Goal: Task Accomplishment & Management: Manage account settings

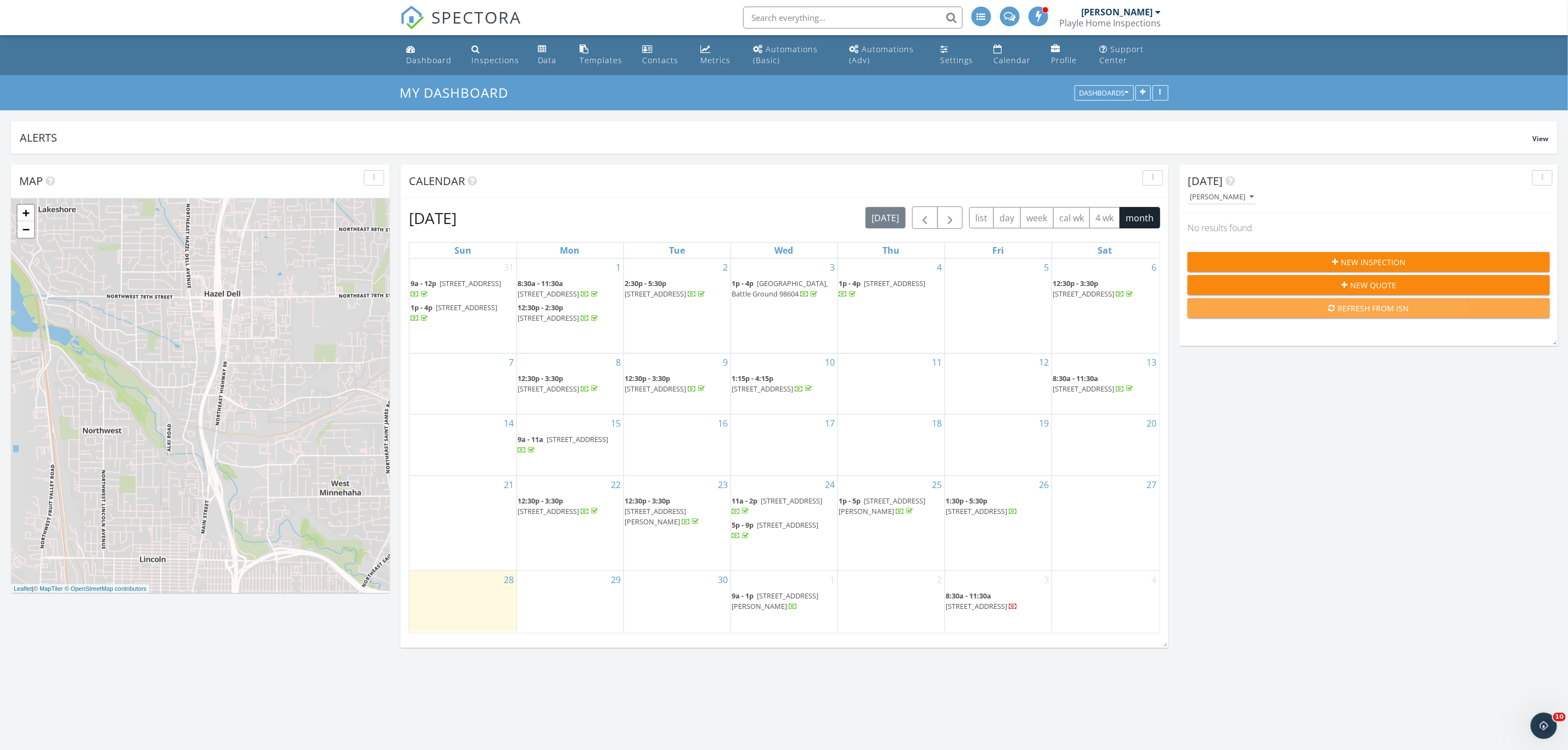
click at [1289, 313] on div "Refresh from ISN" at bounding box center [1369, 308] width 345 height 11
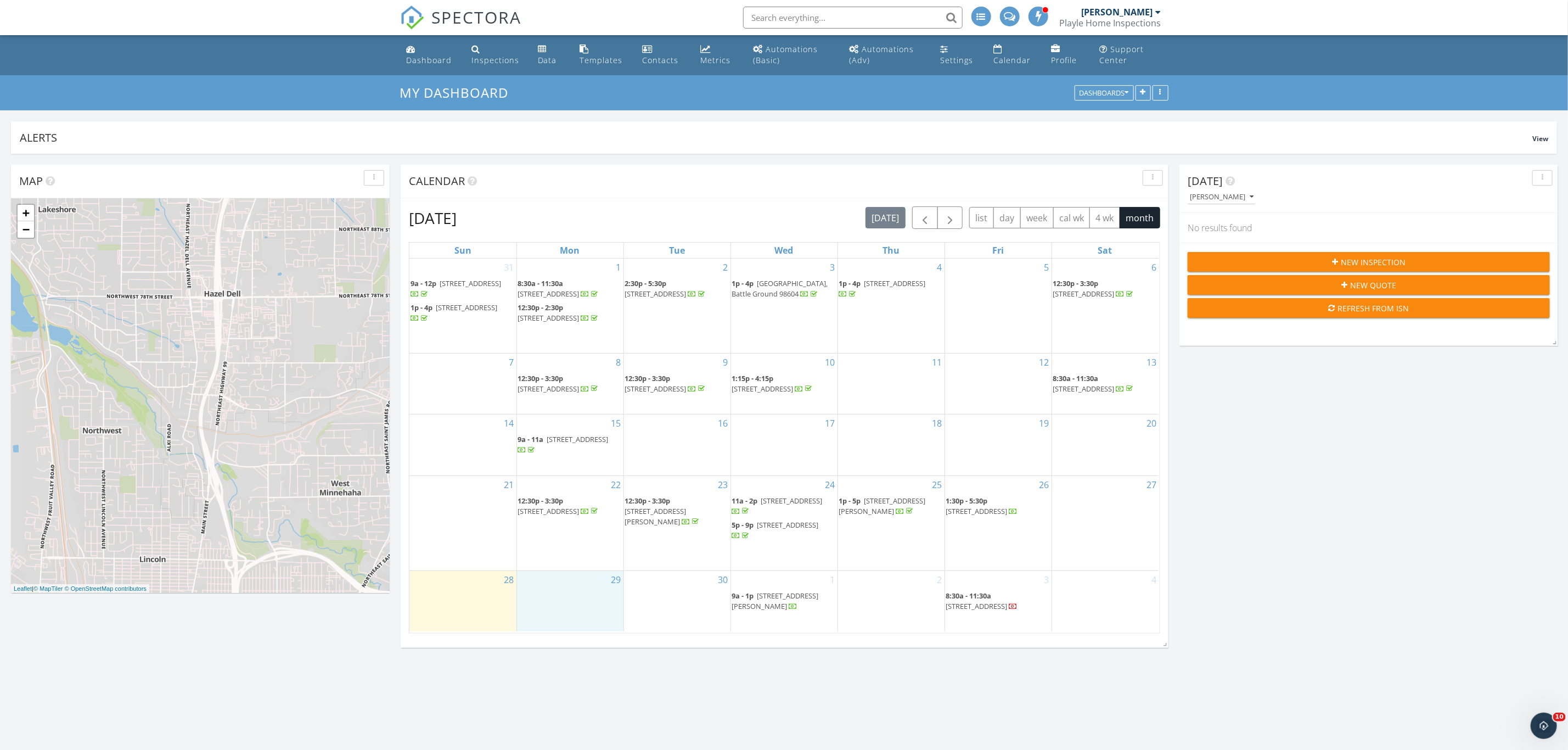
click at [585, 610] on div "29" at bounding box center [570, 601] width 106 height 61
click at [1344, 313] on div "Refresh from ISN" at bounding box center [1369, 308] width 345 height 11
click at [1007, 516] on span "10806 NE 130th Ave, Vancouver 98682" at bounding box center [977, 510] width 61 height 10
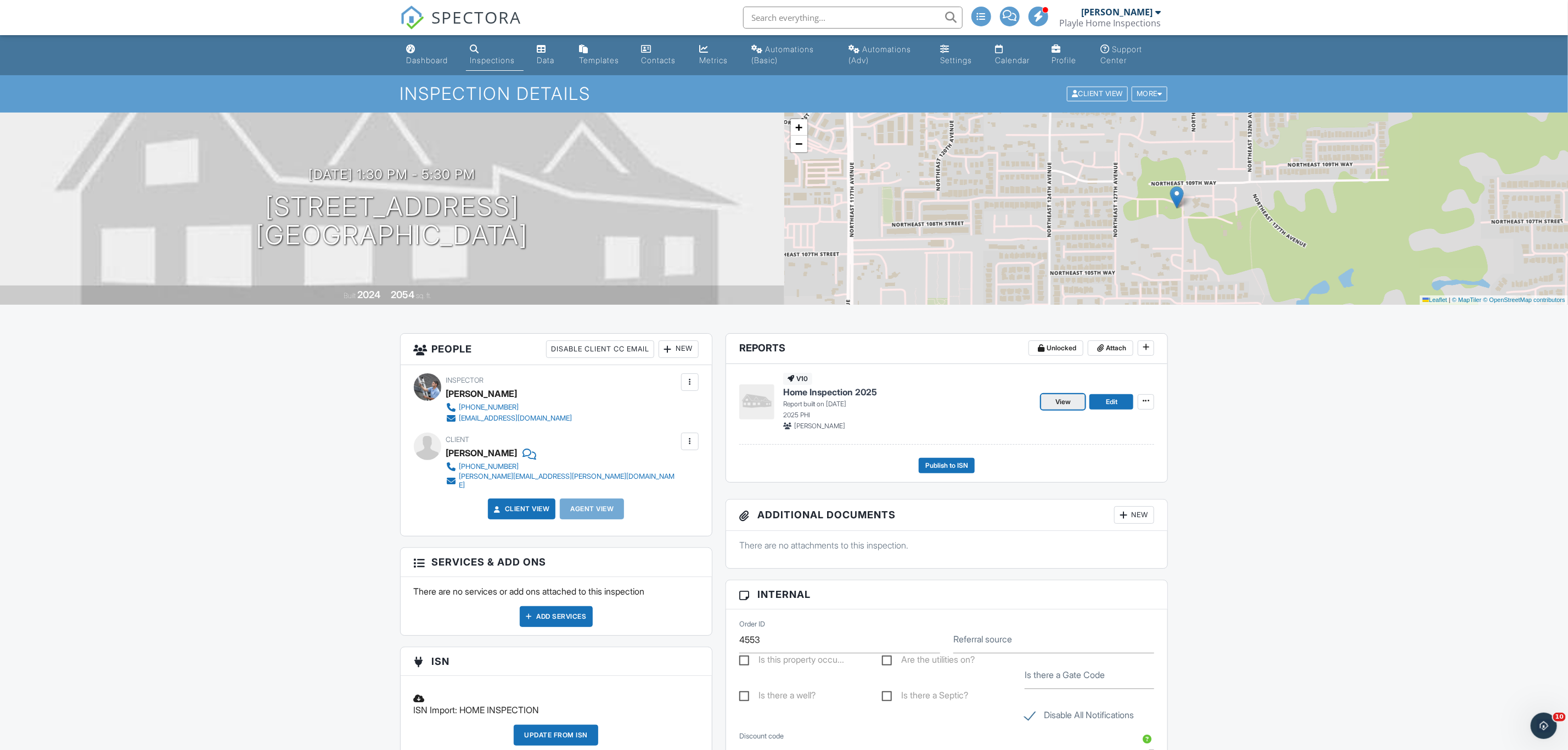
click at [1056, 402] on span "View" at bounding box center [1063, 401] width 15 height 11
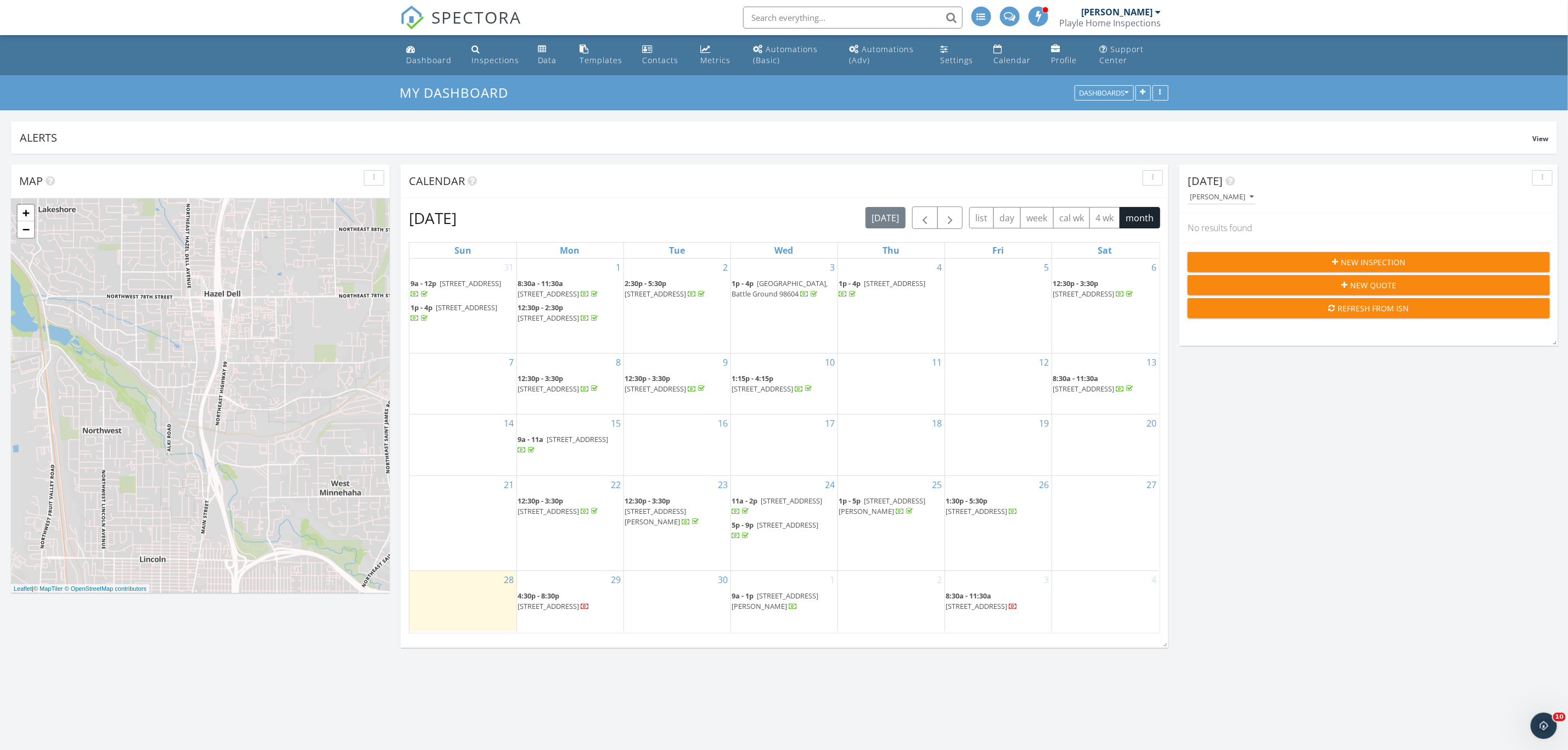
click at [984, 516] on span "10806 NE 130th Ave, Vancouver 98682" at bounding box center [977, 510] width 61 height 10
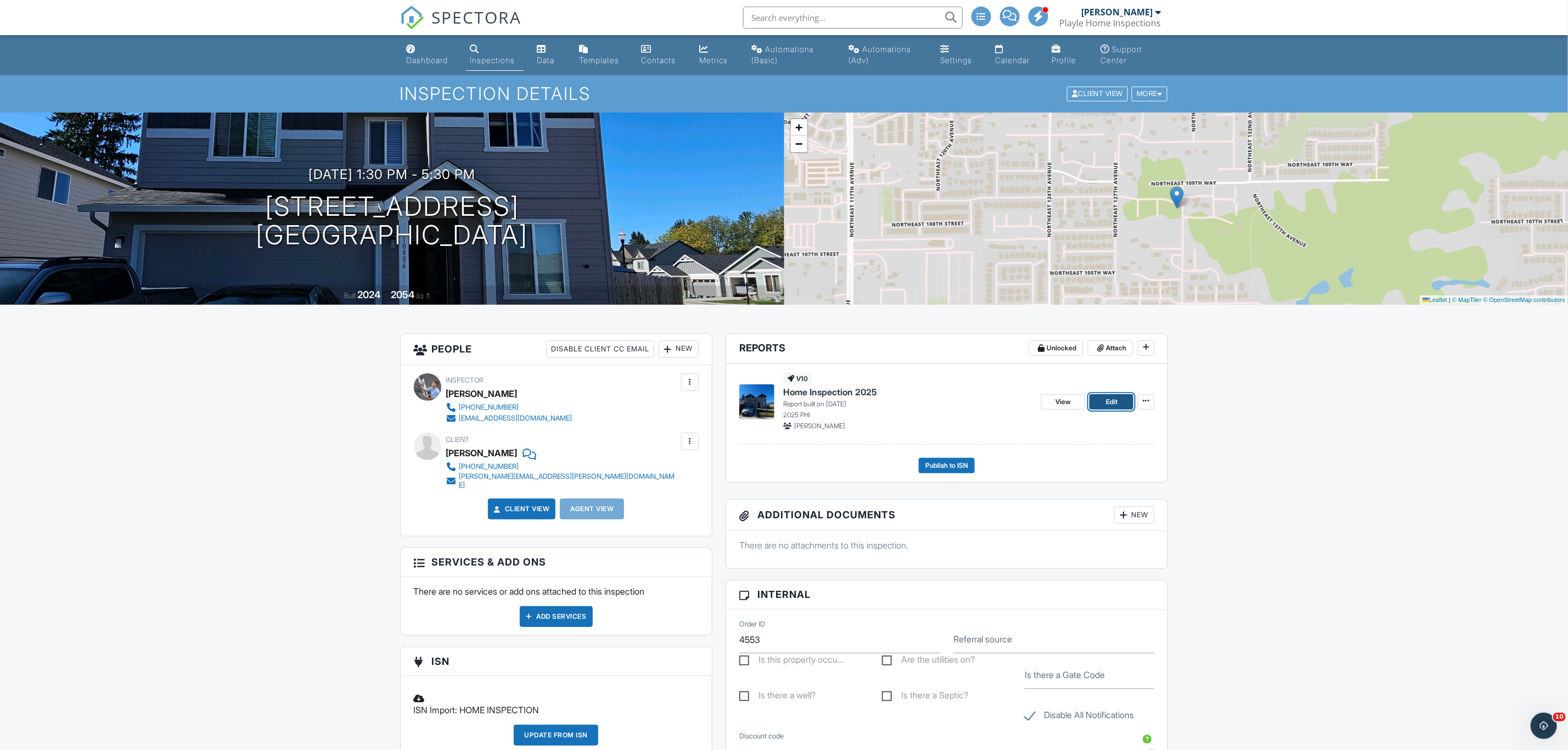
click at [1107, 404] on span "Edit" at bounding box center [1111, 401] width 11 height 11
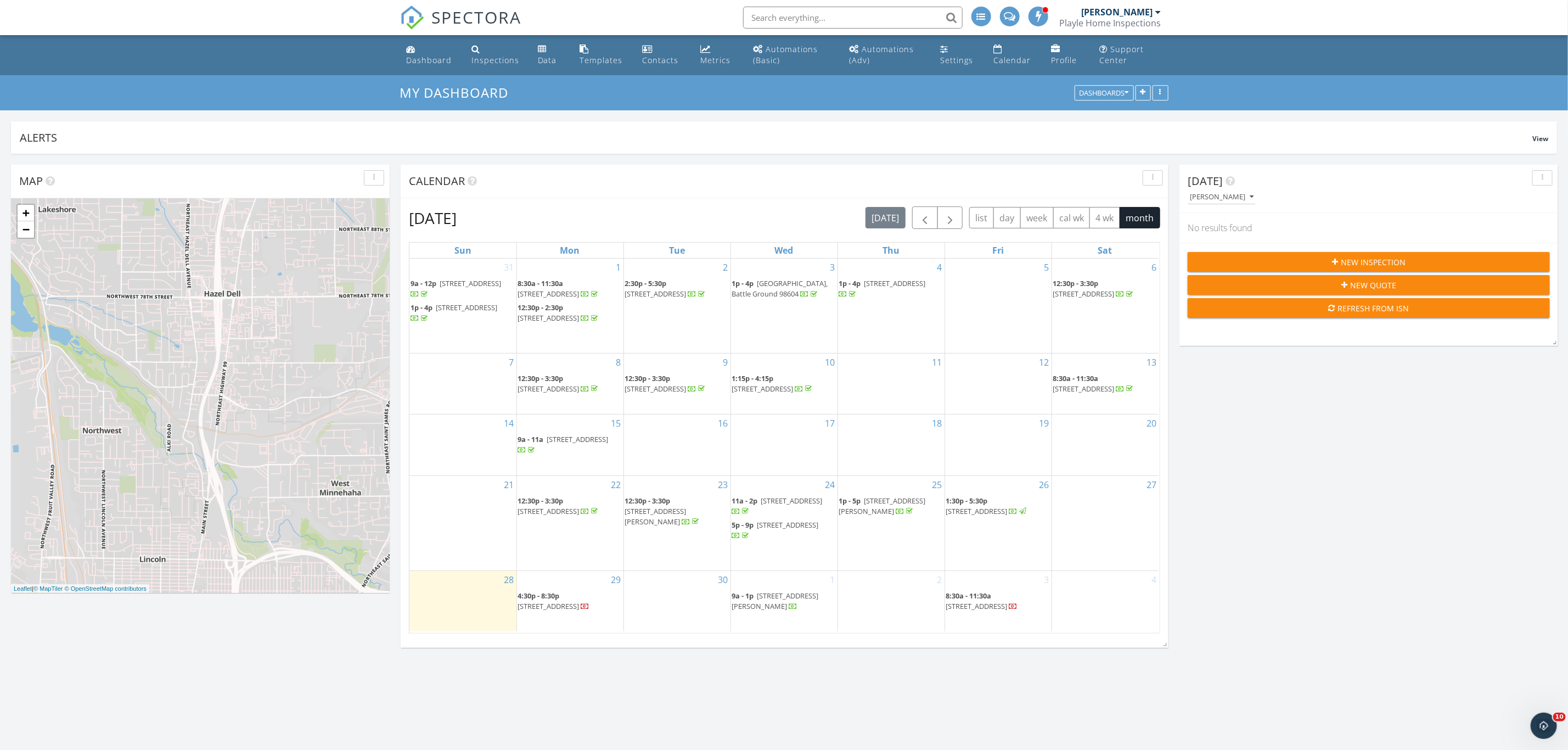
click at [1007, 516] on span "10806 NE 130th Ave, Vancouver 98682" at bounding box center [977, 510] width 61 height 10
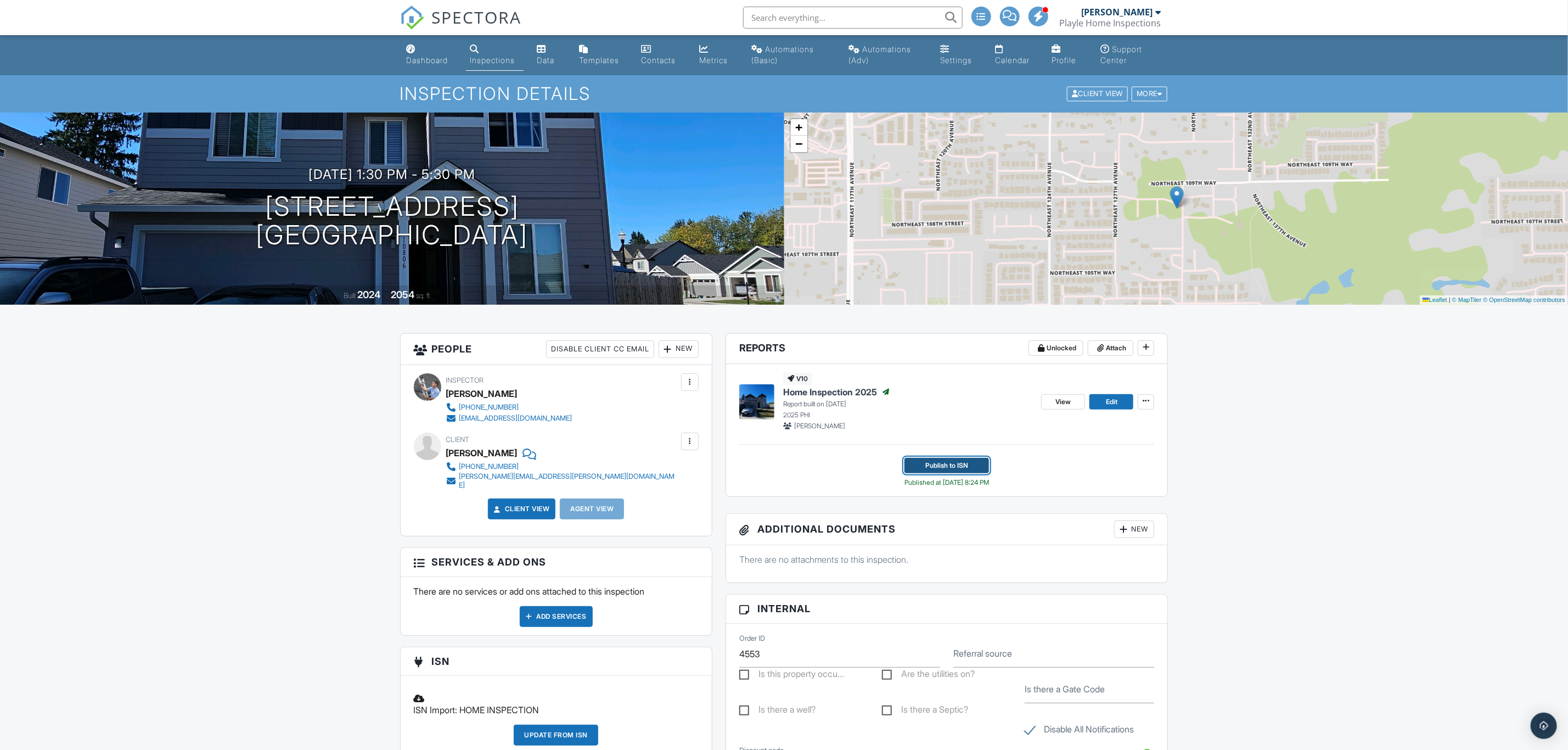
click at [962, 471] on span "Publish to ISN" at bounding box center [947, 465] width 43 height 11
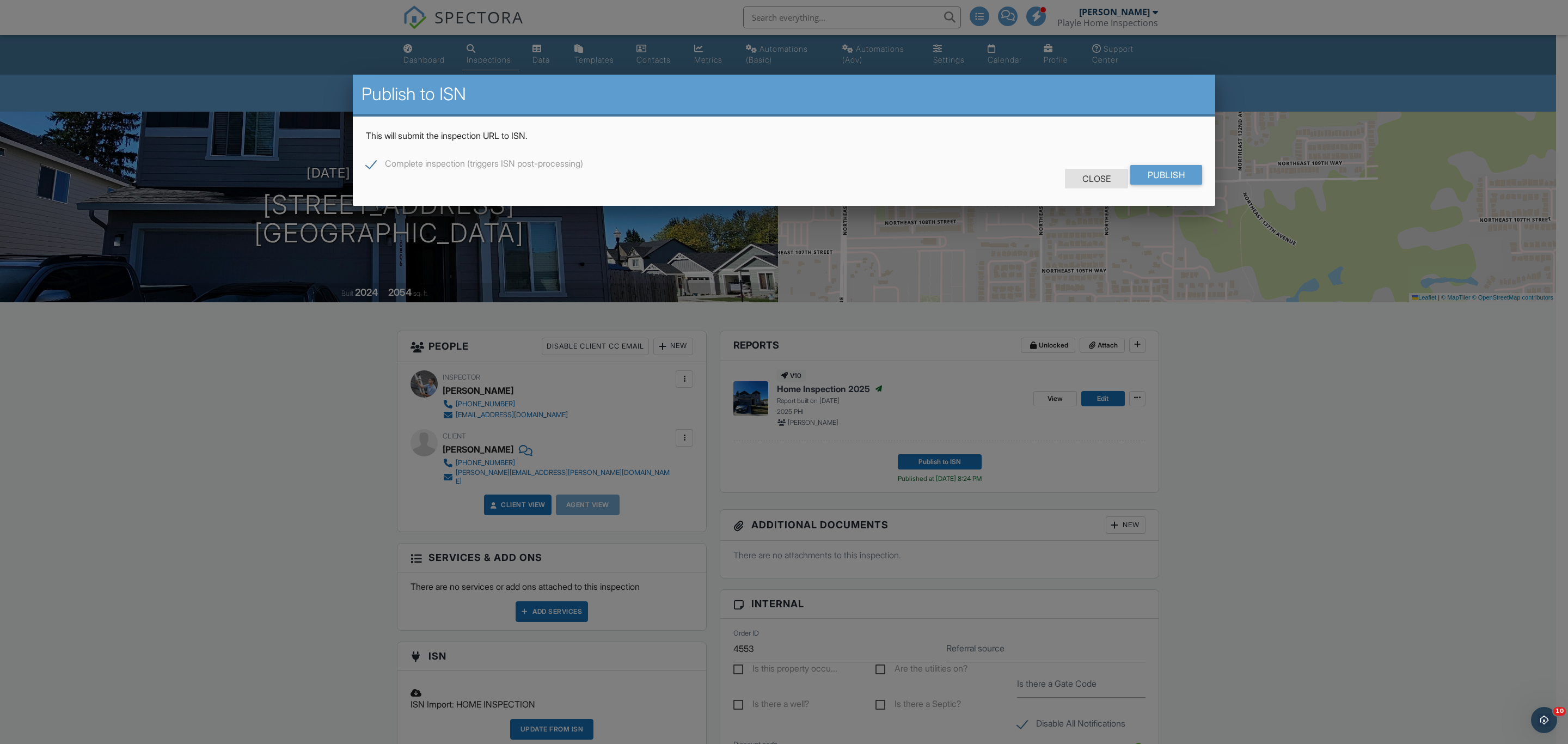
click at [1097, 172] on div "Close" at bounding box center [1096, 179] width 63 height 20
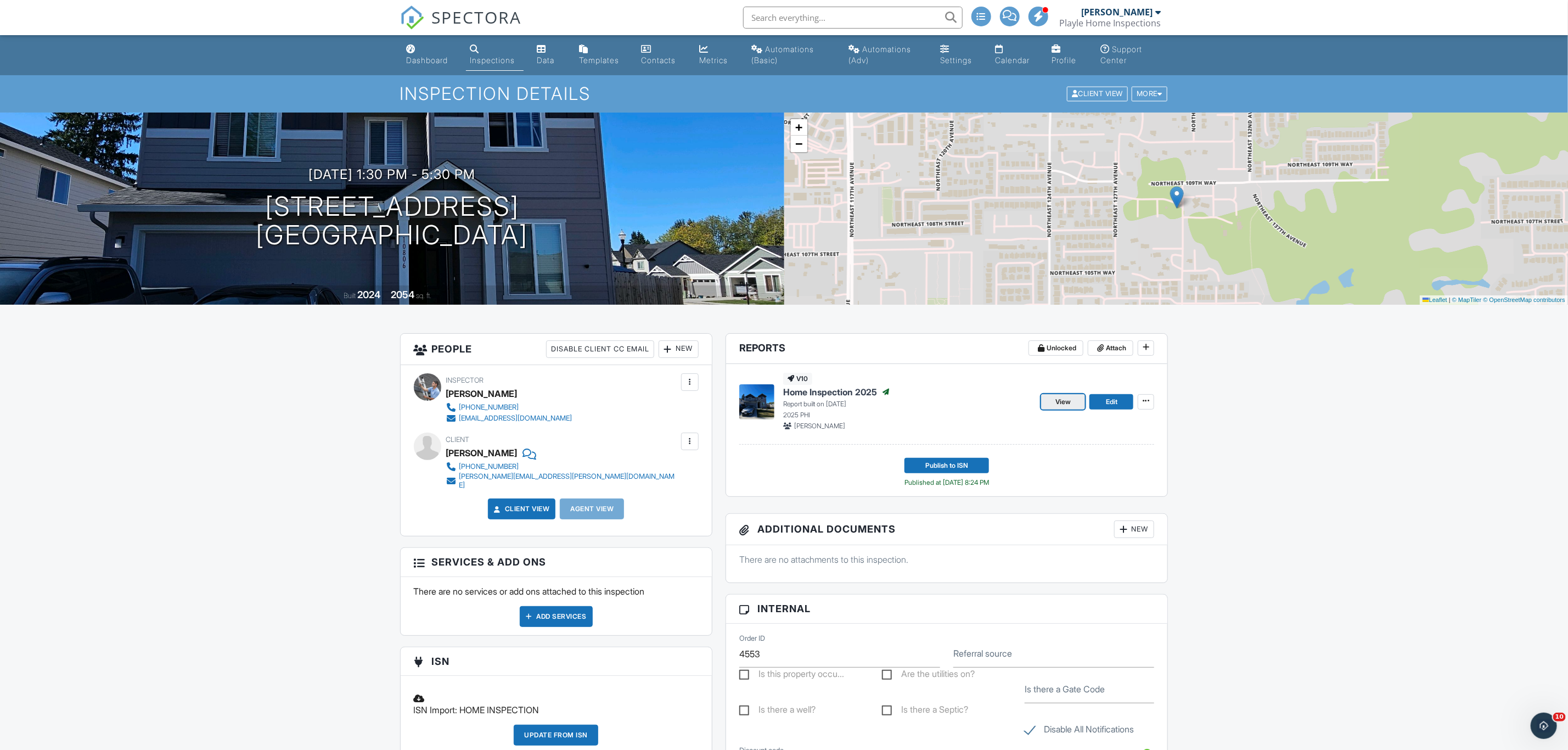
click at [1061, 399] on span "View" at bounding box center [1063, 401] width 15 height 11
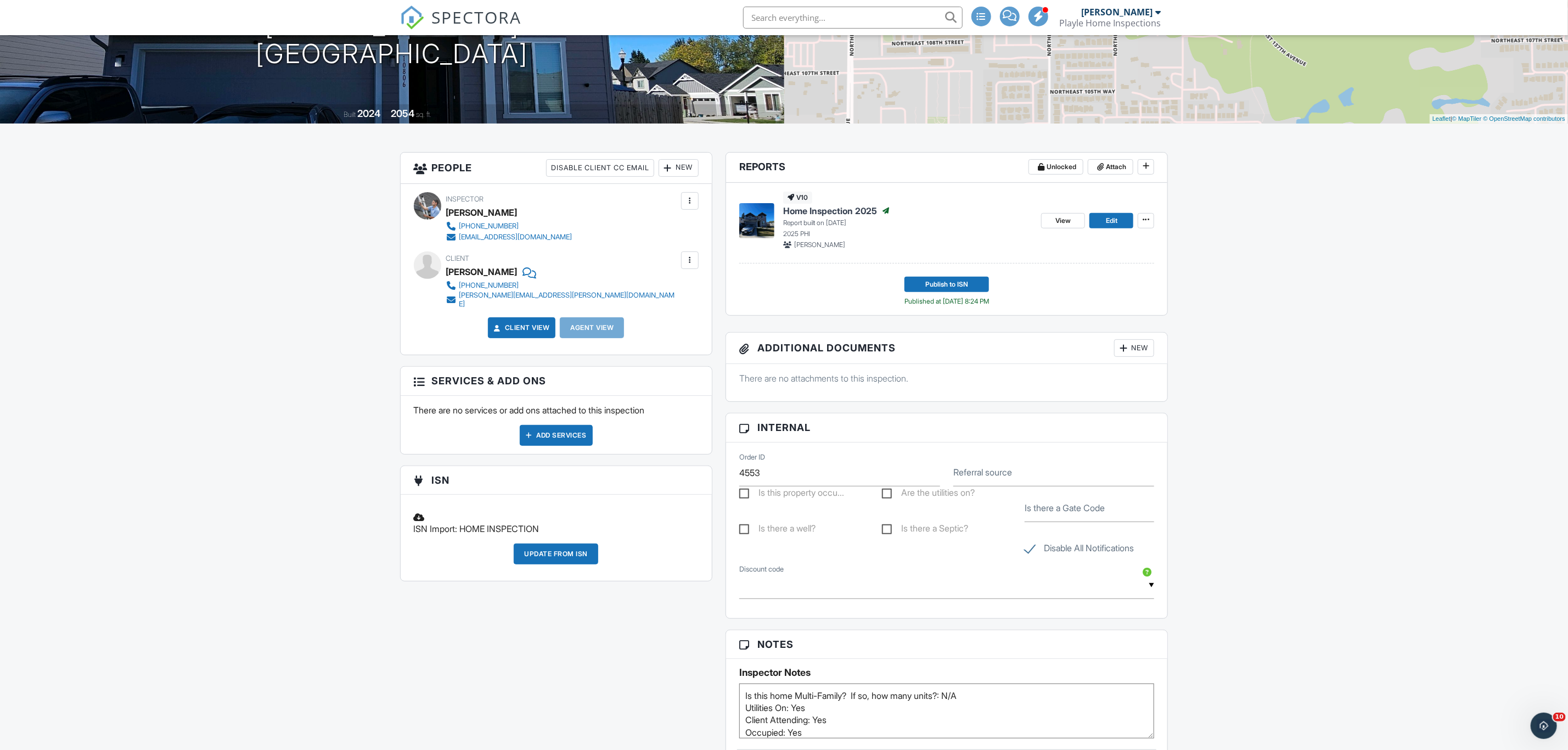
click at [556, 549] on div "Update from ISN" at bounding box center [556, 553] width 84 height 21
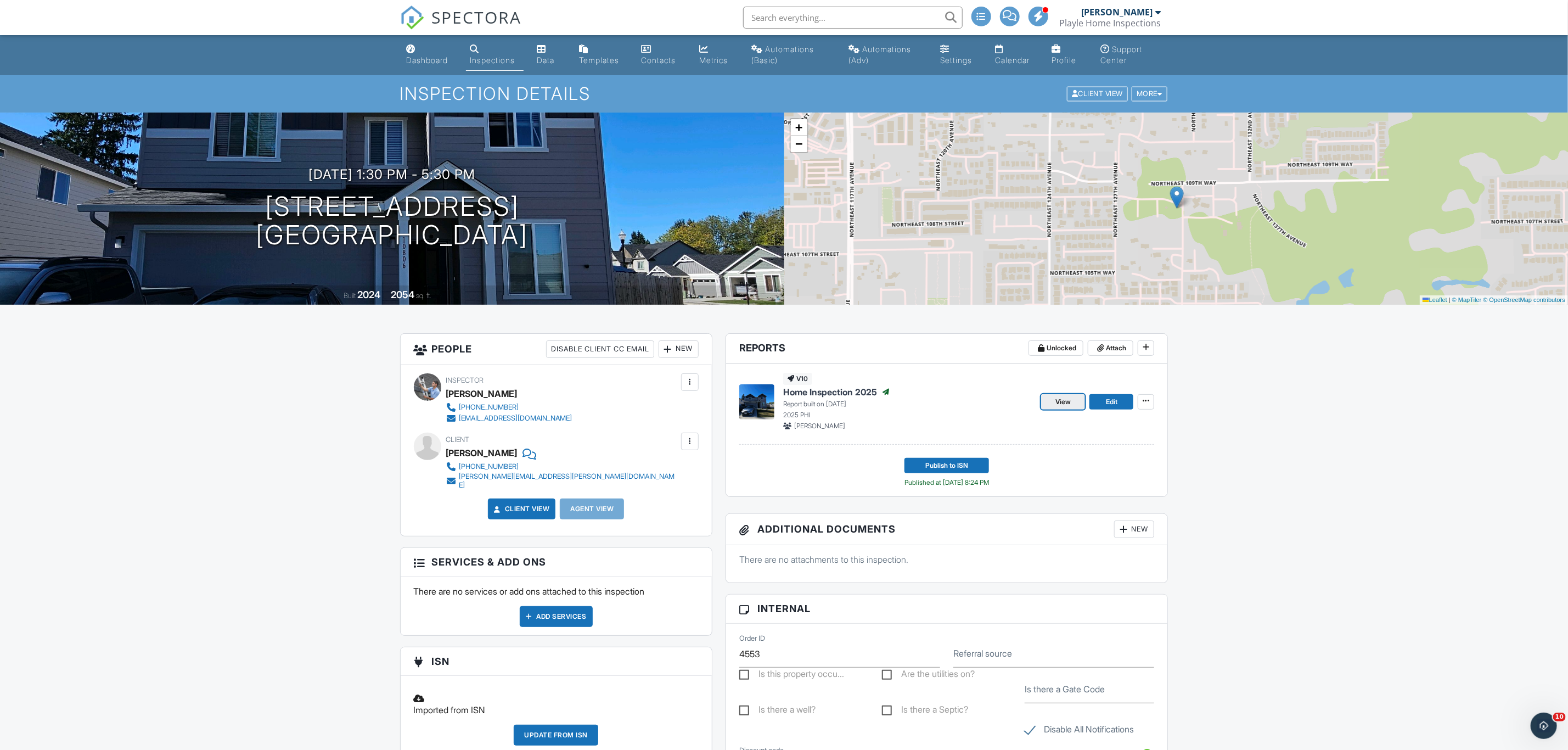
click at [1066, 404] on span "View" at bounding box center [1063, 401] width 15 height 11
